Goal: Information Seeking & Learning: Understand process/instructions

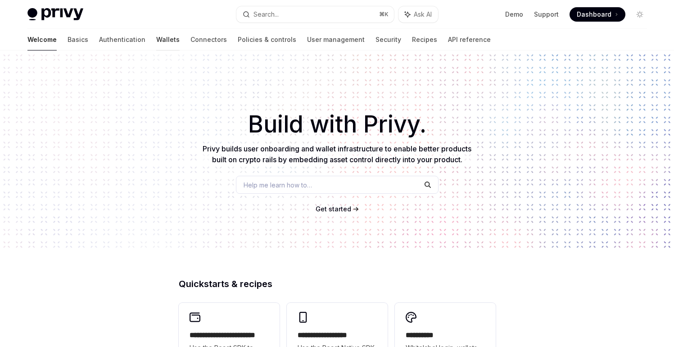
click at [156, 47] on link "Wallets" at bounding box center [167, 40] width 23 height 22
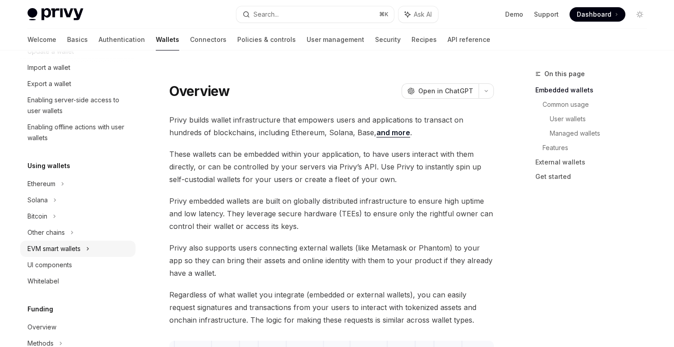
scroll to position [122, 0]
click at [70, 26] on div "Ethereum" at bounding box center [77, 18] width 115 height 16
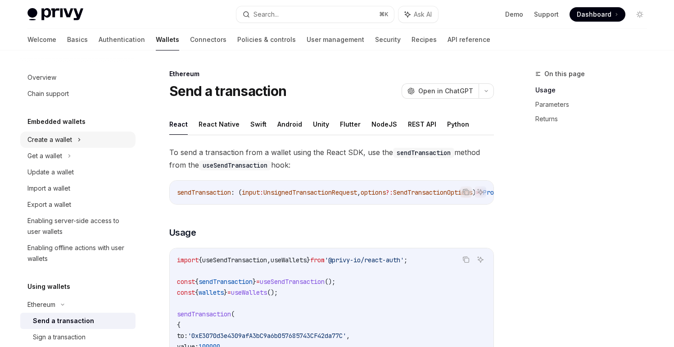
click at [84, 141] on div "Create a wallet" at bounding box center [77, 140] width 115 height 16
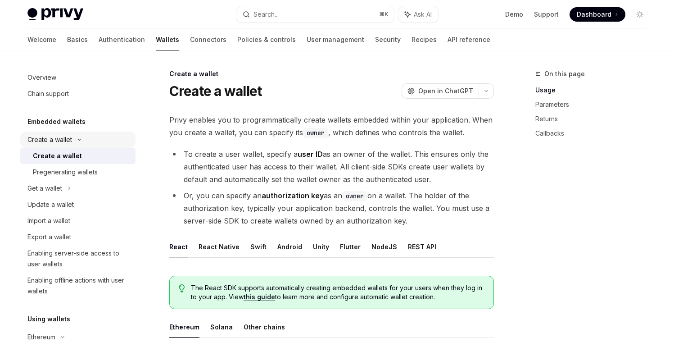
click at [84, 141] on div "Create a wallet" at bounding box center [77, 140] width 115 height 16
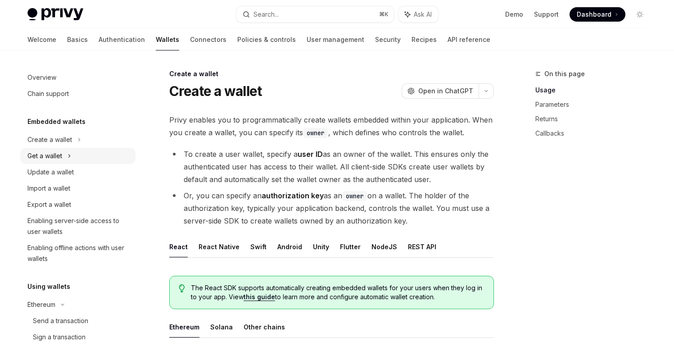
click at [79, 154] on div "Get a wallet" at bounding box center [77, 156] width 115 height 16
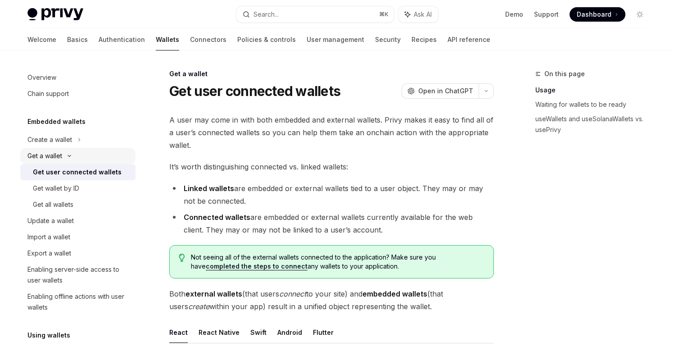
click at [80, 155] on div "Get a wallet" at bounding box center [77, 156] width 115 height 16
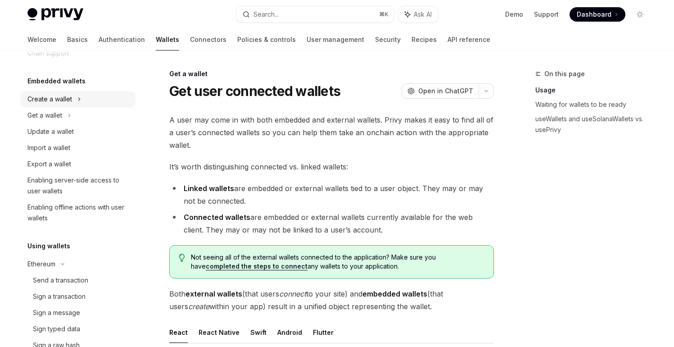
scroll to position [40, 0]
click at [73, 95] on div "Create a wallet" at bounding box center [77, 99] width 115 height 16
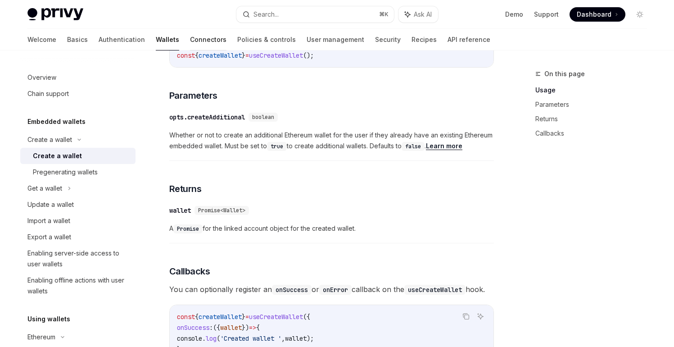
click at [190, 44] on link "Connectors" at bounding box center [208, 40] width 36 height 22
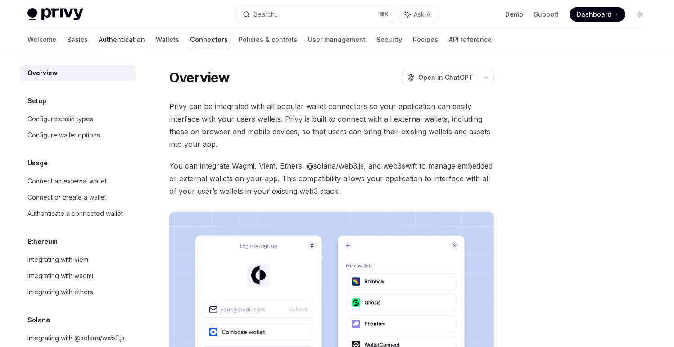
click at [99, 39] on link "Authentication" at bounding box center [122, 40] width 46 height 22
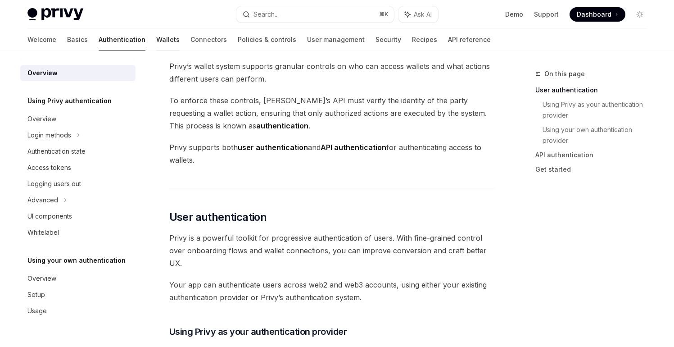
scroll to position [39, 0]
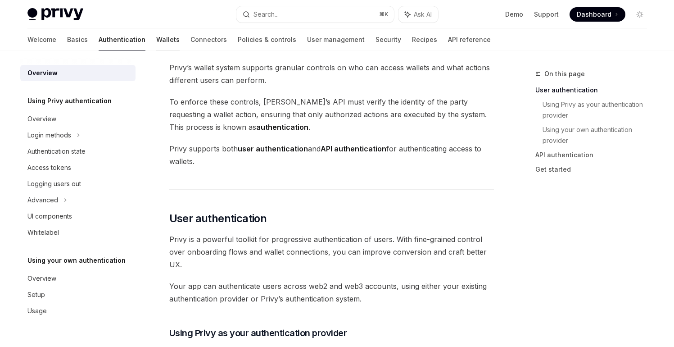
click at [156, 39] on link "Wallets" at bounding box center [167, 40] width 23 height 22
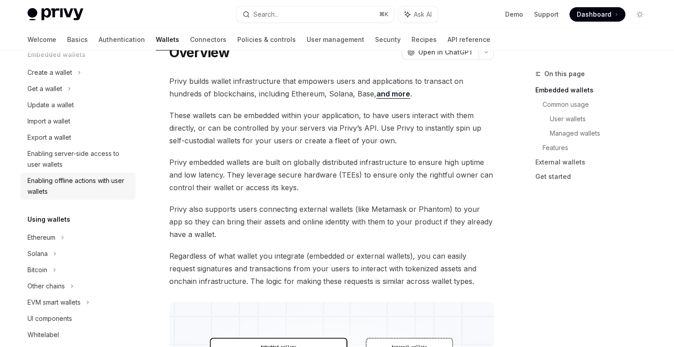
scroll to position [66, 0]
click at [82, 160] on div "Enabling server-side access to user wallets" at bounding box center [78, 160] width 103 height 22
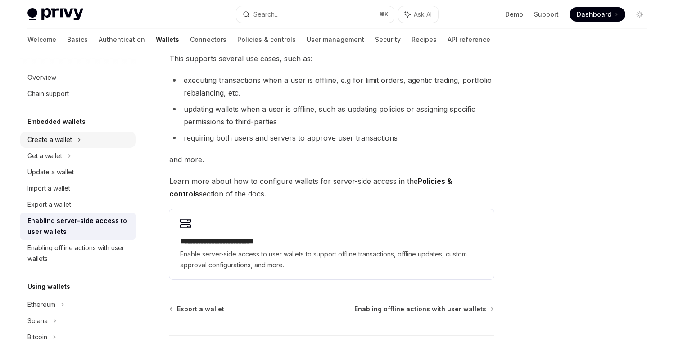
click at [62, 132] on div "Create a wallet" at bounding box center [77, 140] width 115 height 16
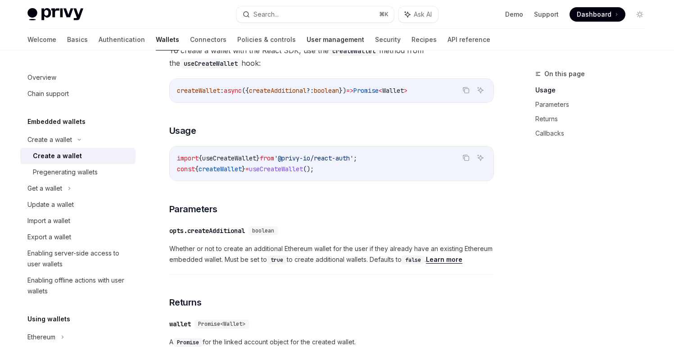
scroll to position [307, 0]
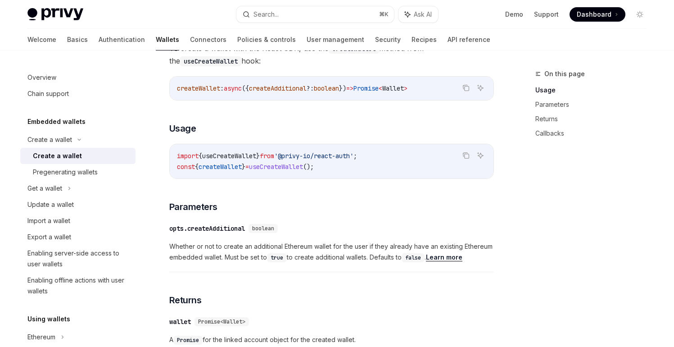
click at [297, 228] on div "​ opts.createAdditional boolean" at bounding box center [327, 228] width 316 height 11
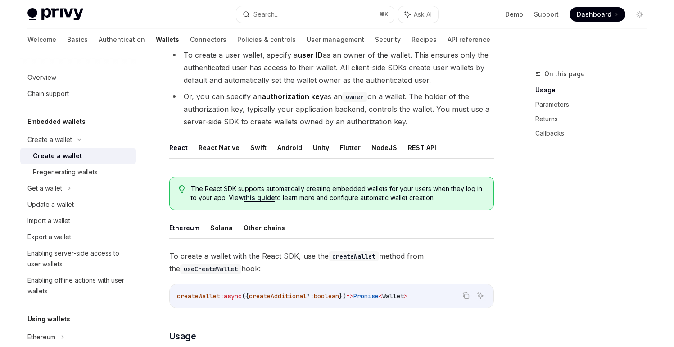
scroll to position [0, 0]
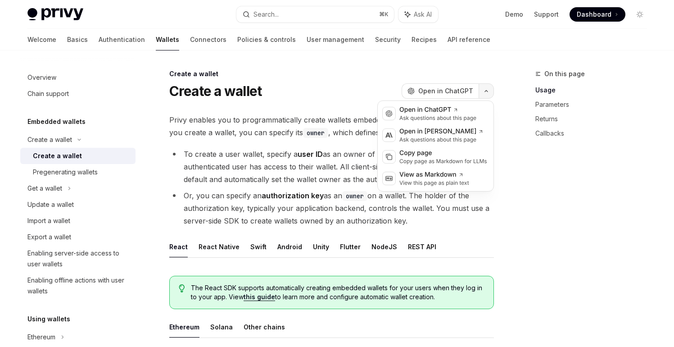
click at [487, 88] on button "button" at bounding box center [486, 90] width 15 height 15
click at [436, 180] on div "View this page as plain text" at bounding box center [434, 182] width 70 height 7
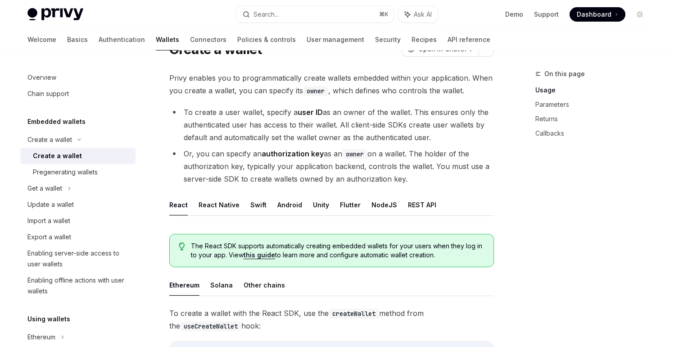
scroll to position [35, 0]
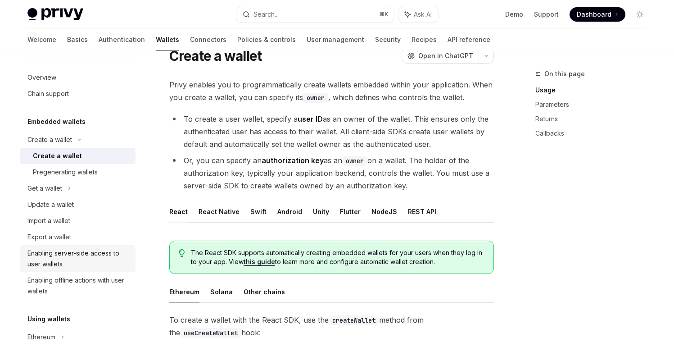
click at [50, 261] on div "Enabling server-side access to user wallets" at bounding box center [78, 259] width 103 height 22
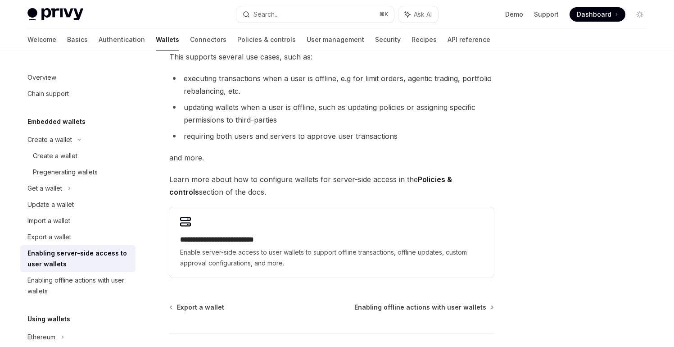
scroll to position [128, 0]
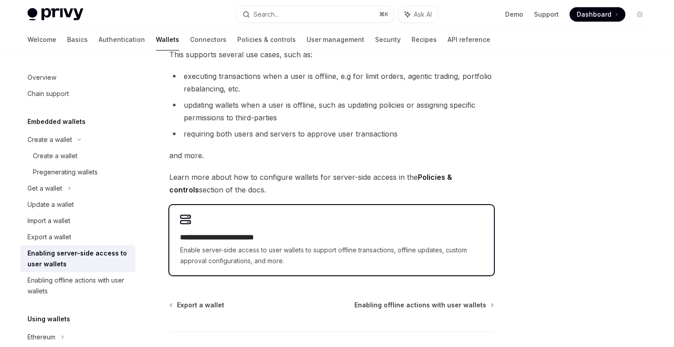
click at [288, 240] on h2 "**********" at bounding box center [331, 237] width 303 height 11
type textarea "*"
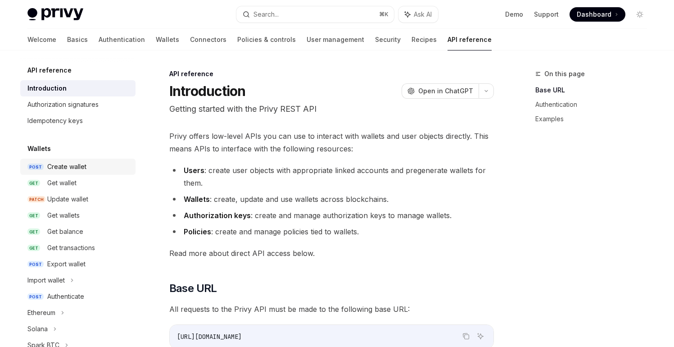
click at [89, 162] on div "Create wallet" at bounding box center [88, 166] width 83 height 11
type textarea "*"
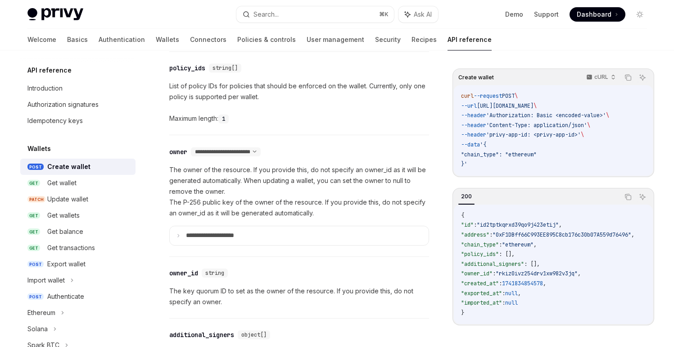
scroll to position [471, 0]
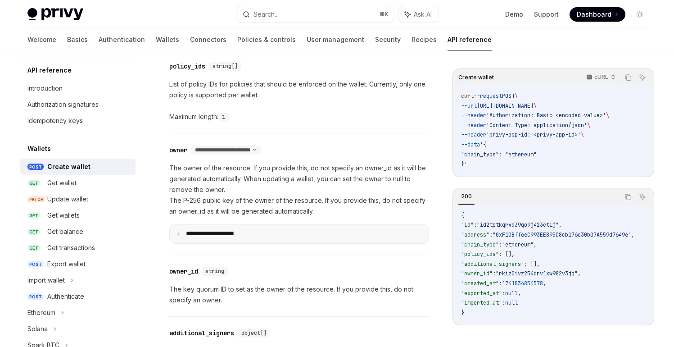
click at [268, 228] on summary "**********" at bounding box center [299, 233] width 259 height 19
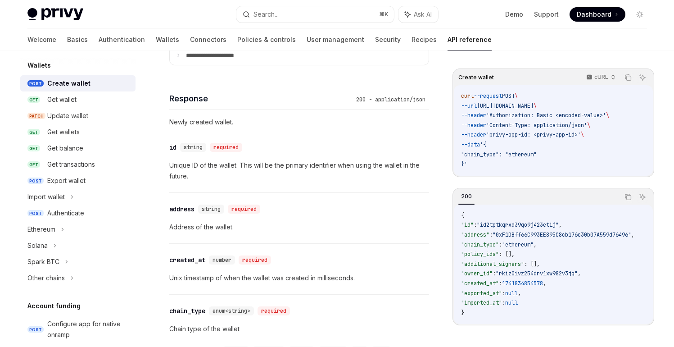
scroll to position [787, 0]
